Goal: Check status: Check status

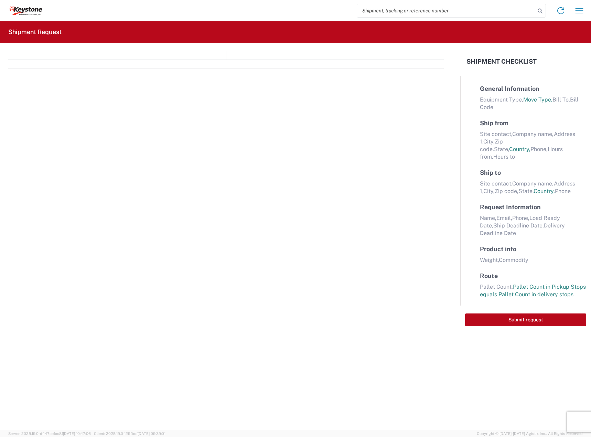
select select "FULL"
select select "US"
select select "LBS"
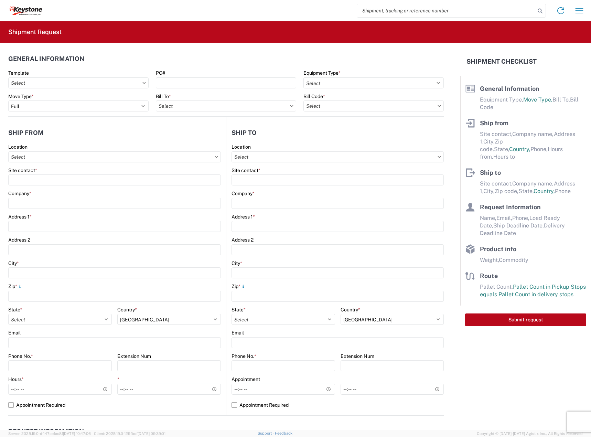
click at [424, 15] on input "search" at bounding box center [446, 10] width 178 height 13
paste input "56744722"
type input "56744722"
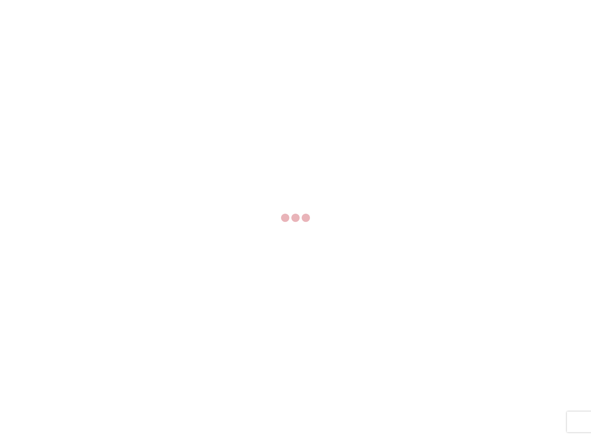
select select "FULL"
select select "US"
select select "LBS"
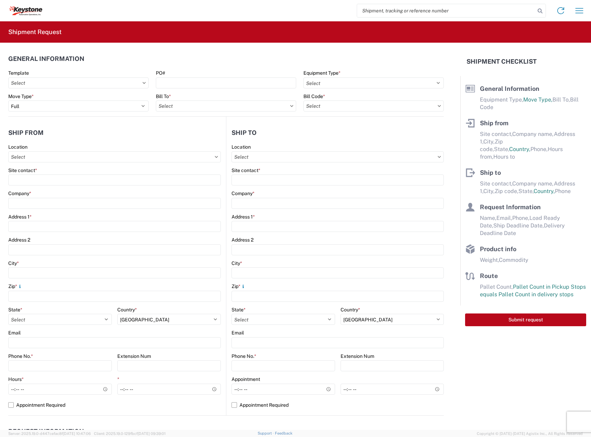
click at [365, 9] on input "search" at bounding box center [446, 10] width 178 height 13
paste input "56838112"
type input "56838112"
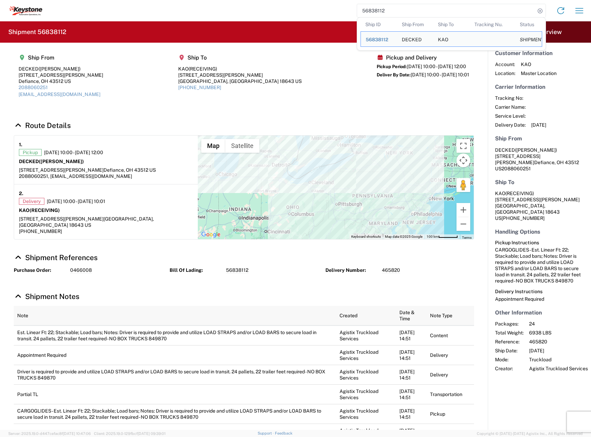
select select "FULL"
select select "US"
select select "LBS"
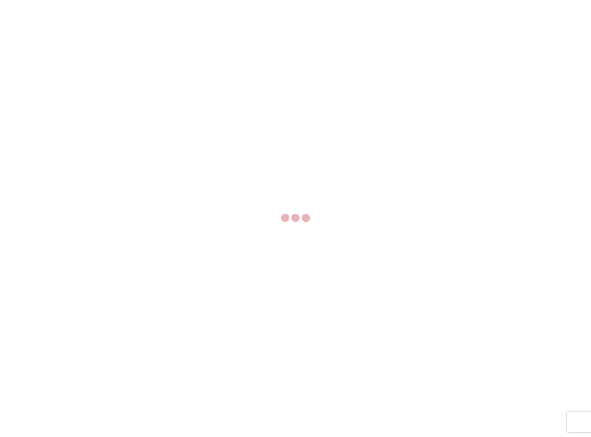
select select "FULL"
select select "US"
select select "LBS"
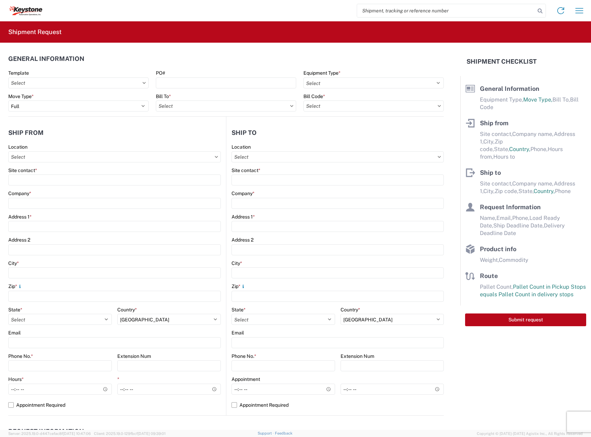
click at [430, 12] on input "search" at bounding box center [446, 10] width 178 height 13
paste input "56714123"
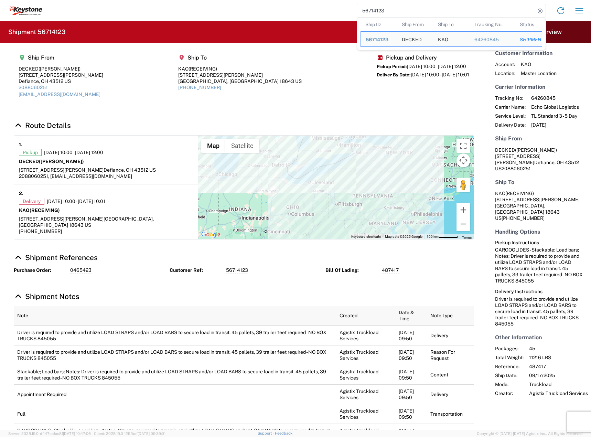
drag, startPoint x: 338, startPoint y: 2, endPoint x: 396, endPoint y: 8, distance: 58.1
click at [336, 2] on agx-form-navbar "56714123 Ship ID Ship From Ship To Tracking Nu. Status Ship ID 56714123 Ship Fr…" at bounding box center [295, 10] width 591 height 21
paste input "SHIPMENT 56837948"
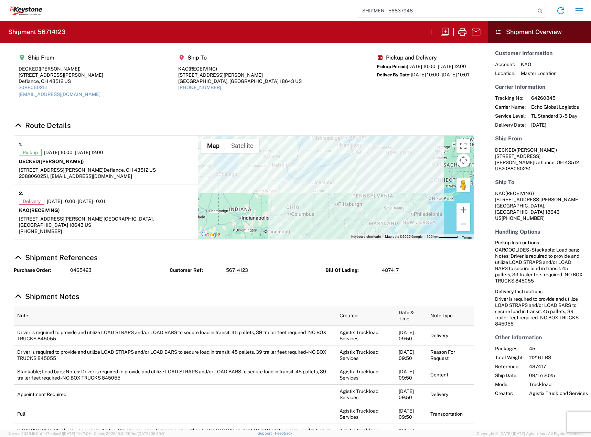
drag, startPoint x: 388, startPoint y: 10, endPoint x: 160, endPoint y: -10, distance: 228.9
click at [160, 0] on html "SHIPMENT 56837948 Home Shipment request Shipment tracking Shipment 56714123 Shi…" at bounding box center [295, 218] width 591 height 437
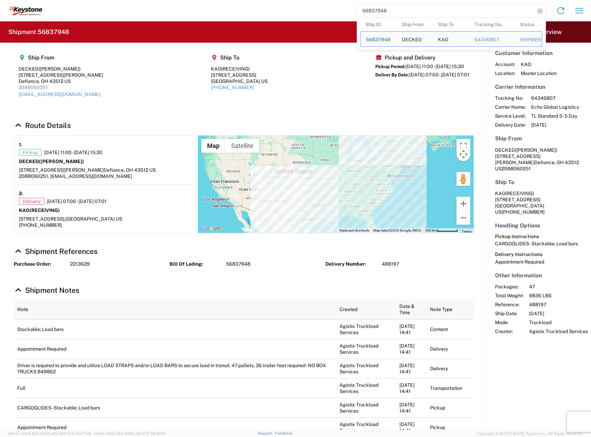
click at [376, 6] on input "56837948" at bounding box center [446, 10] width 178 height 13
paste input "8000"
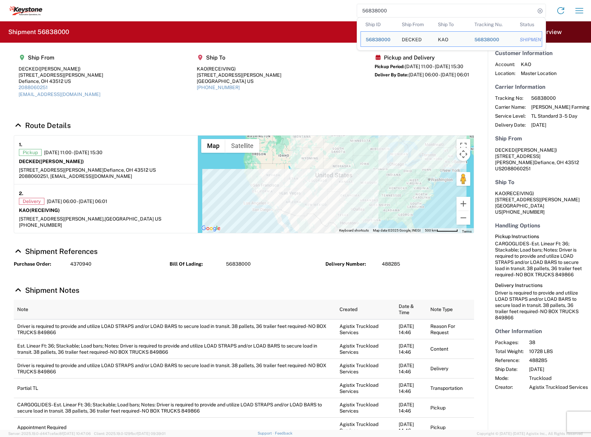
drag, startPoint x: 388, startPoint y: 8, endPoint x: 298, endPoint y: 8, distance: 90.8
click at [298, 8] on div "56838000 Ship ID Ship From Ship To Tracking Nu. Status Ship ID 56838000 Ship Fr…" at bounding box center [315, 10] width 546 height 17
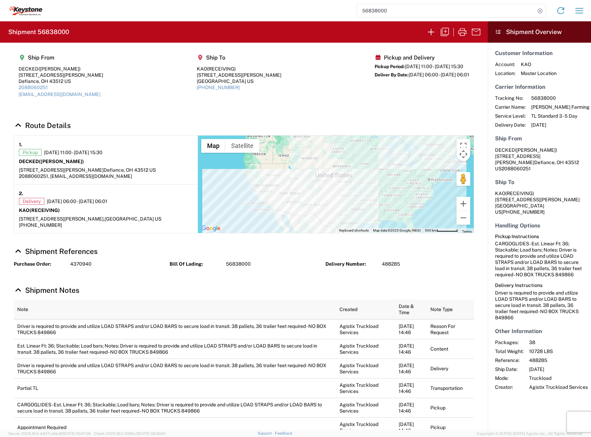
paste input "SHIPMENT 56838217"
drag, startPoint x: 344, startPoint y: 7, endPoint x: 47, endPoint y: -15, distance: 297.3
click at [47, 0] on html "SHIPMENT 56838217 Home Shipment request Shipment tracking Shipment 56838000 Shi…" at bounding box center [295, 218] width 591 height 437
type input "56838217"
